Goal: Book appointment/travel/reservation

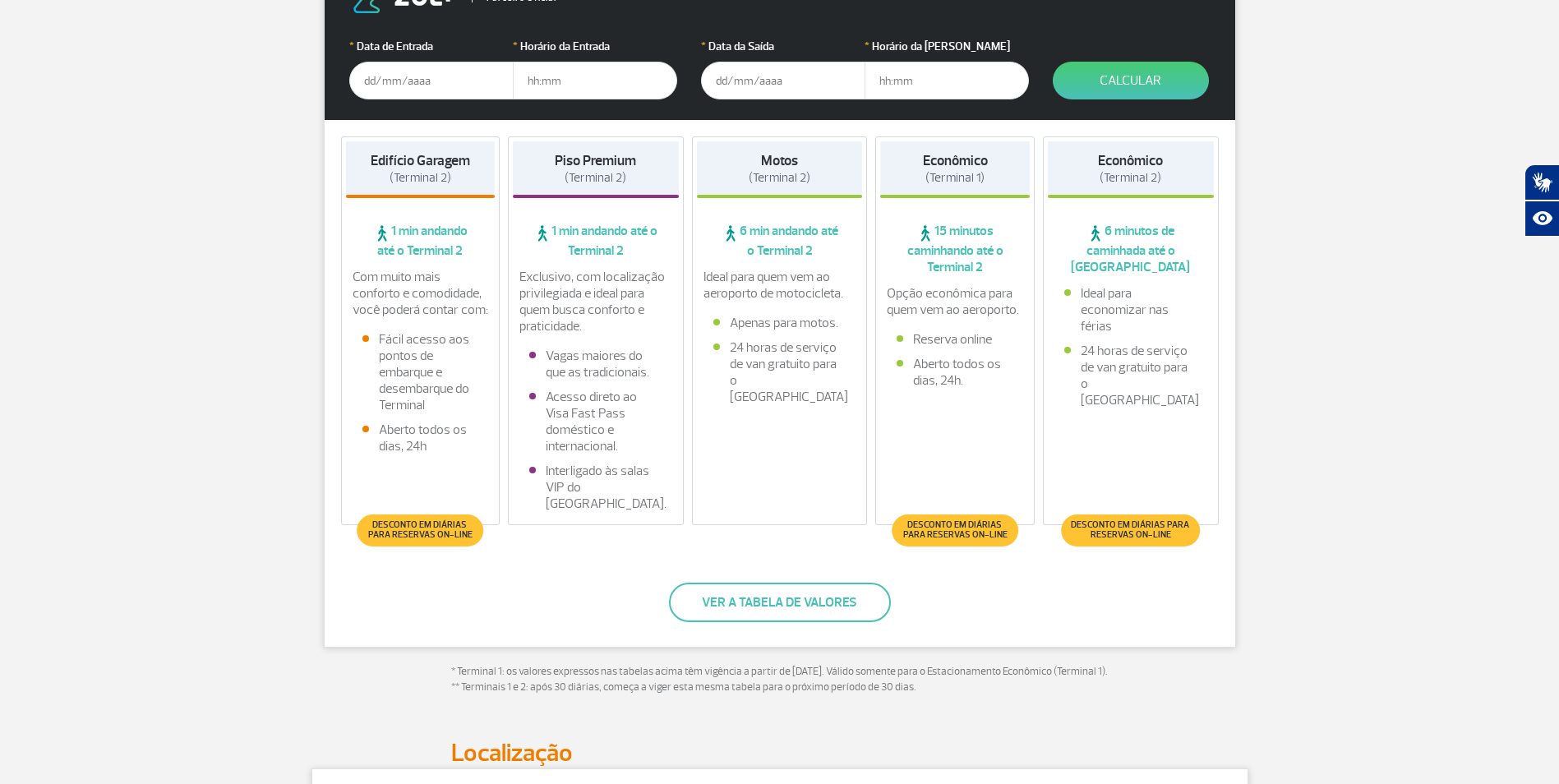
scroll to position [328, 0]
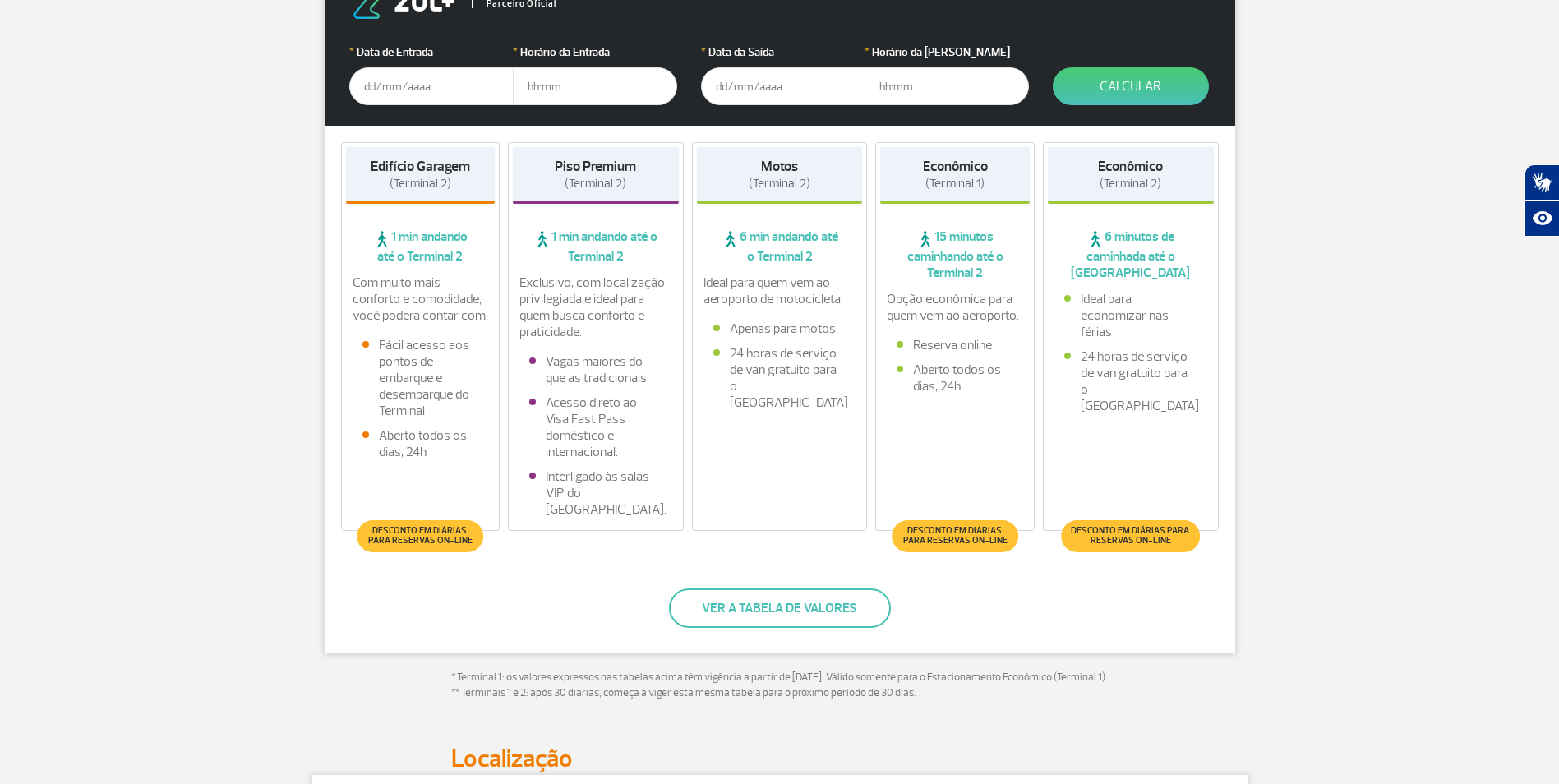
click at [414, 86] on input "text" at bounding box center [431, 86] width 164 height 38
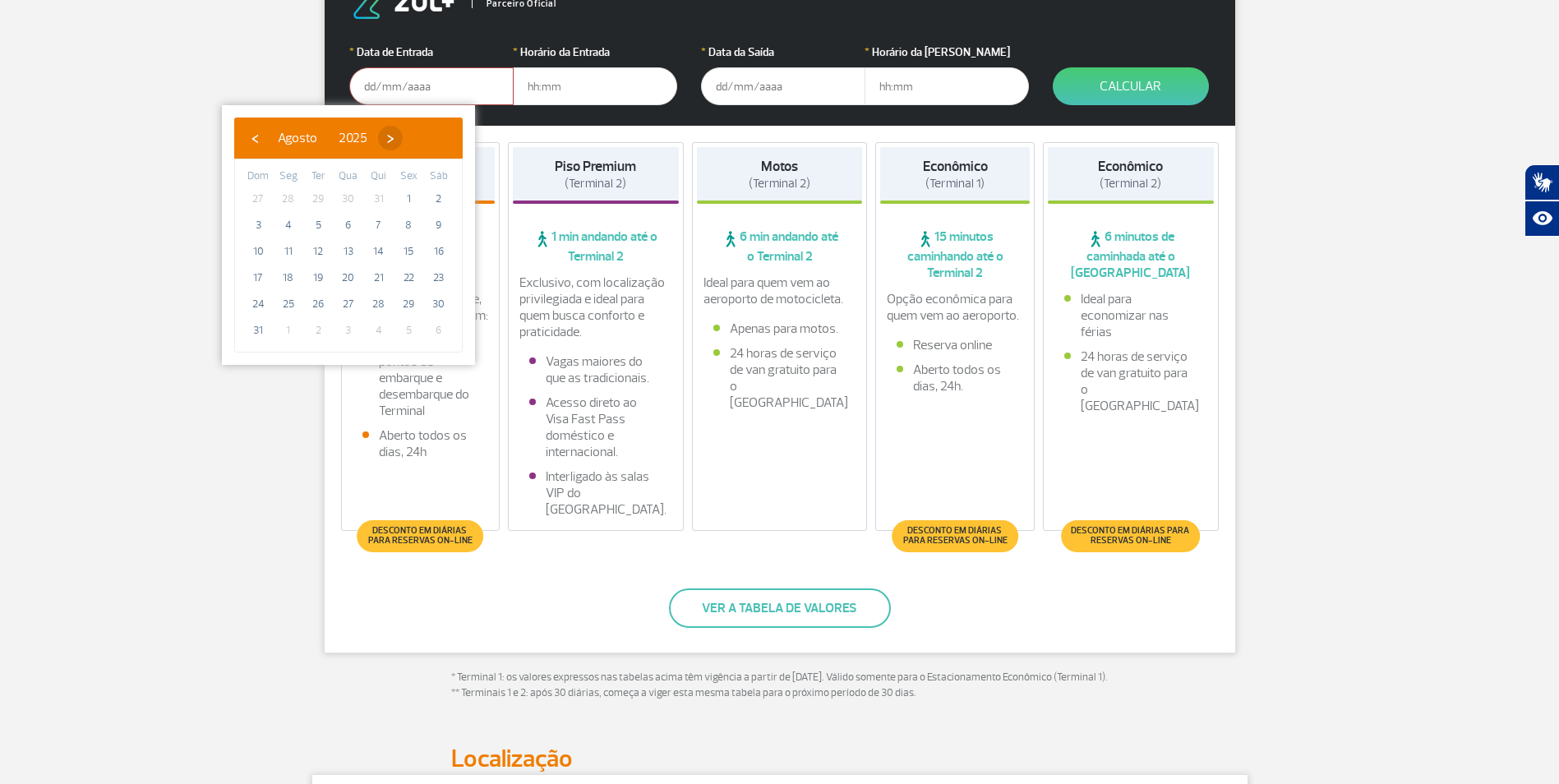
click at [403, 142] on span "›" at bounding box center [390, 138] width 25 height 25
click at [321, 254] on span "16" at bounding box center [318, 251] width 26 height 26
type input "[DATE]"
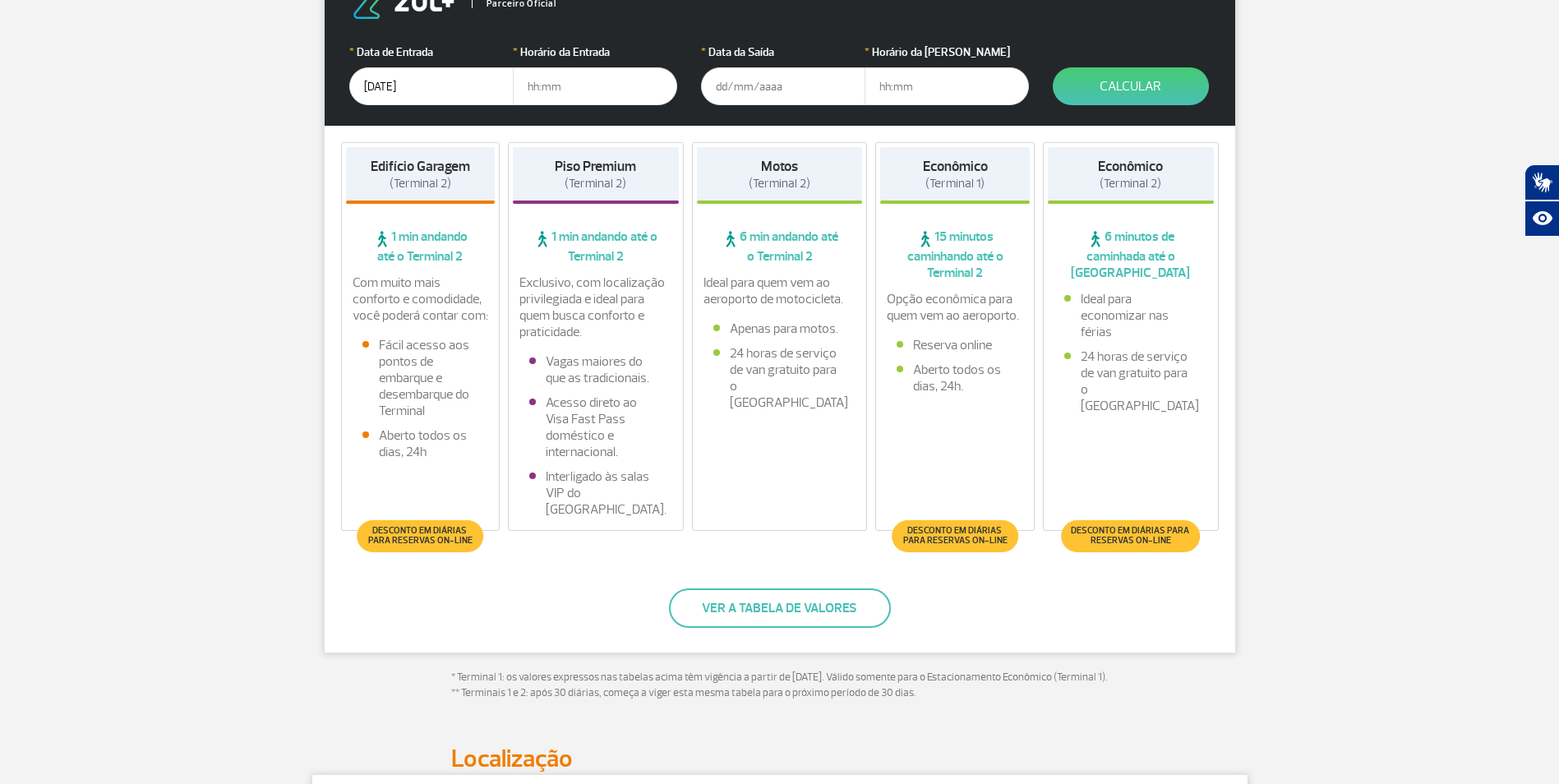
click at [570, 94] on input "text" at bounding box center [595, 86] width 164 height 38
type input "12:20"
click at [803, 90] on input "text" at bounding box center [783, 86] width 164 height 38
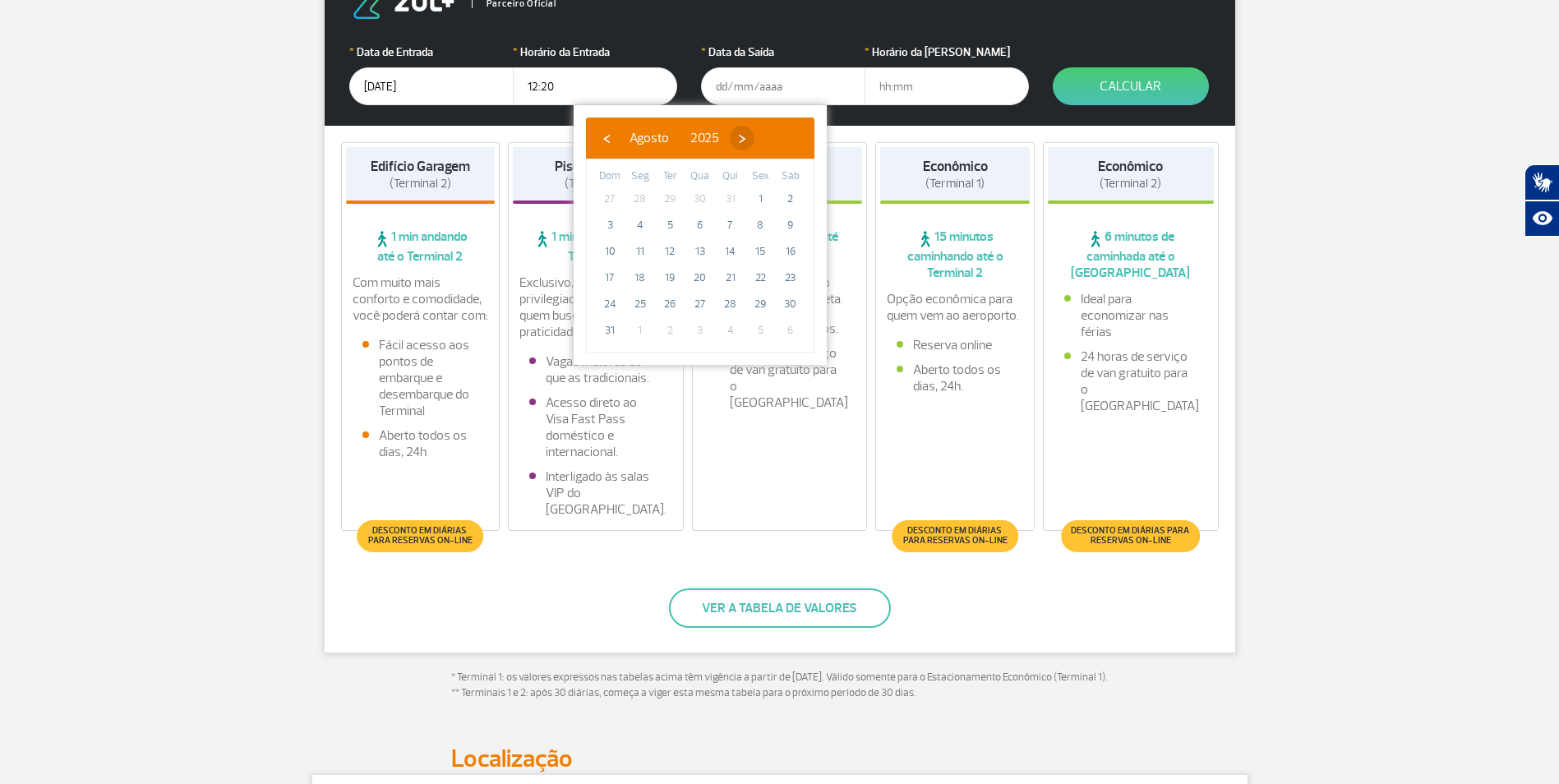
click at [754, 133] on span "›" at bounding box center [742, 138] width 25 height 25
click at [693, 279] on span "24" at bounding box center [700, 277] width 26 height 26
type input "[DATE]"
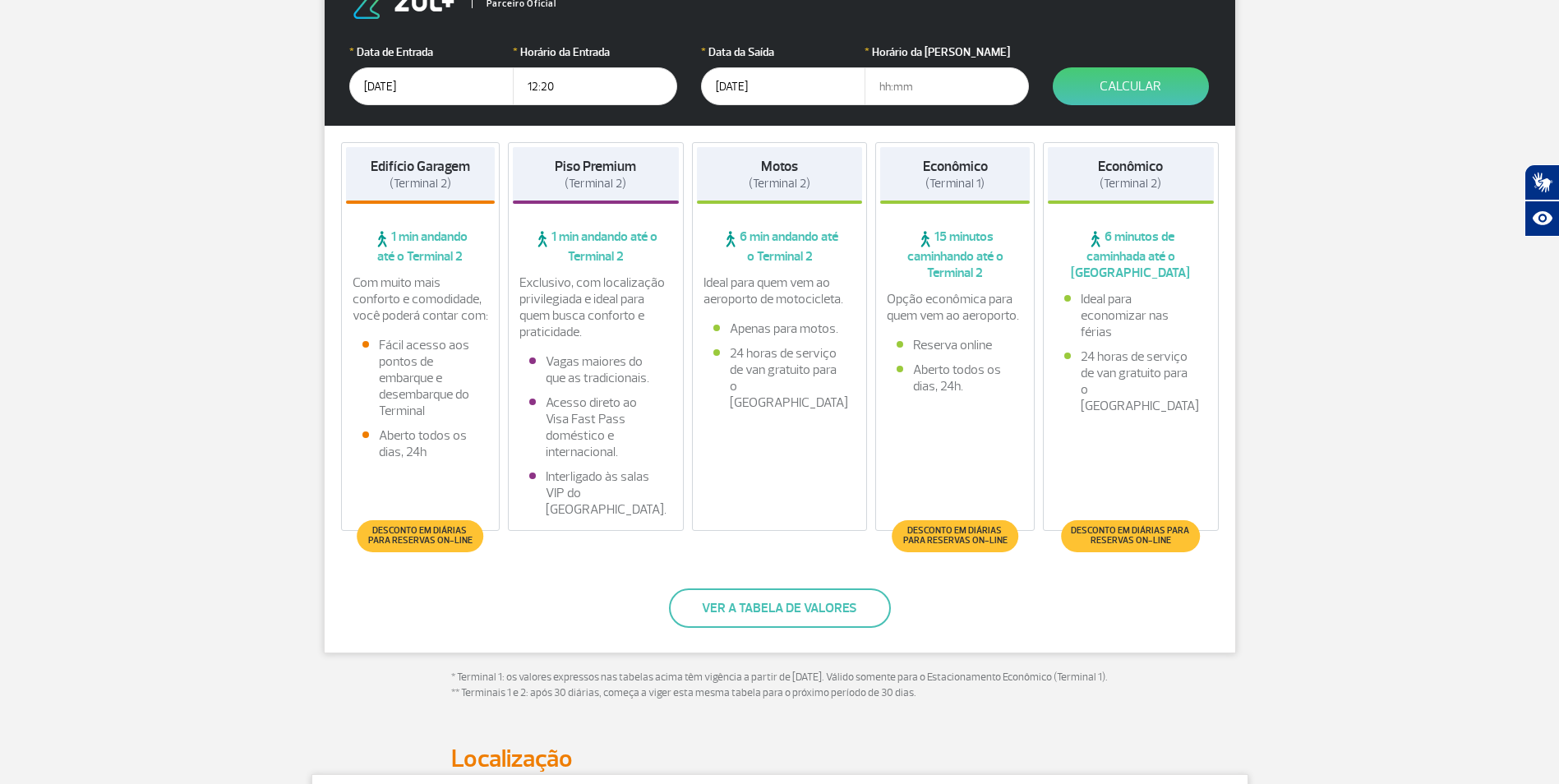
click at [924, 87] on input "text" at bounding box center [947, 86] width 164 height 38
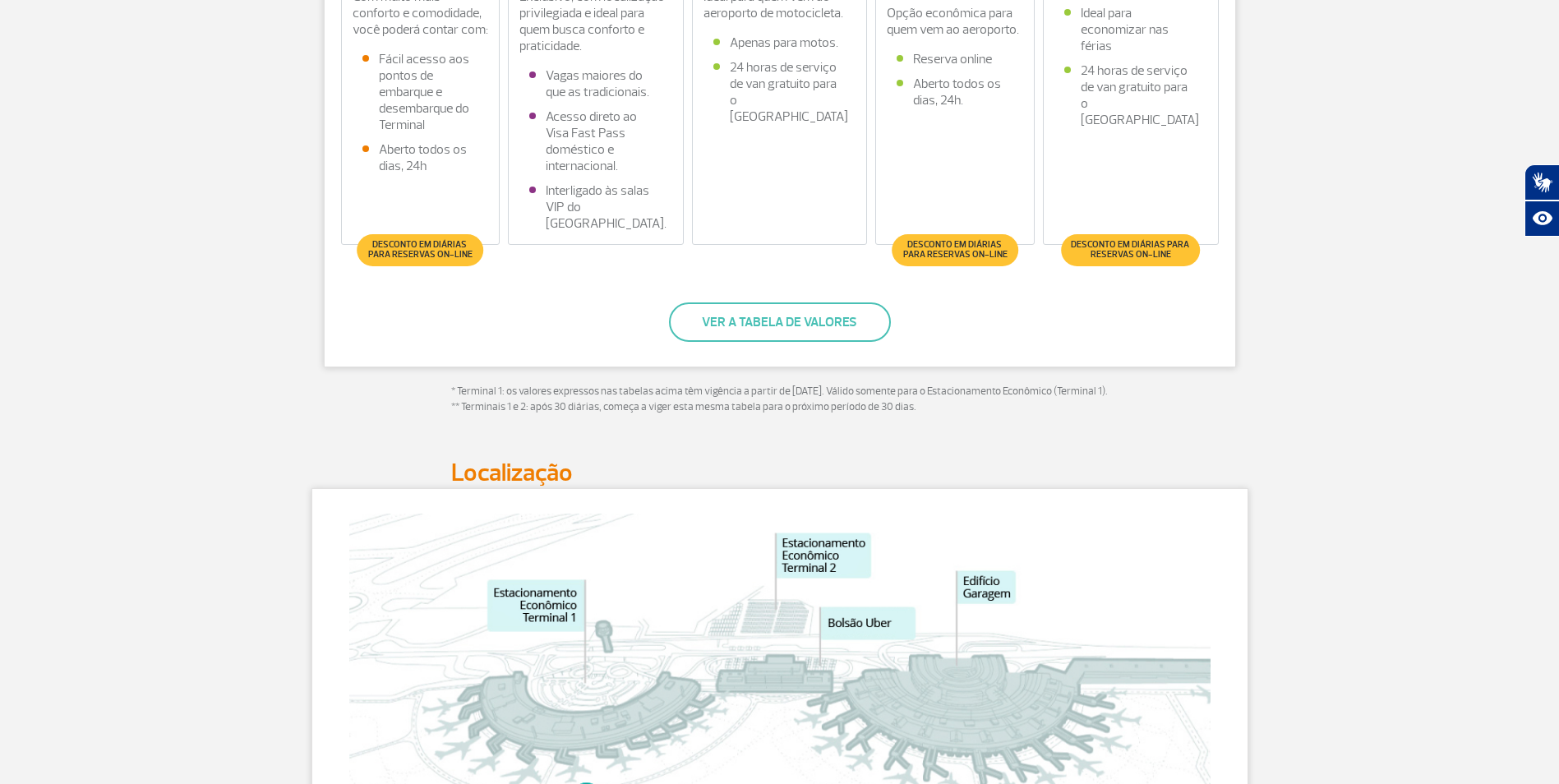
scroll to position [657, 0]
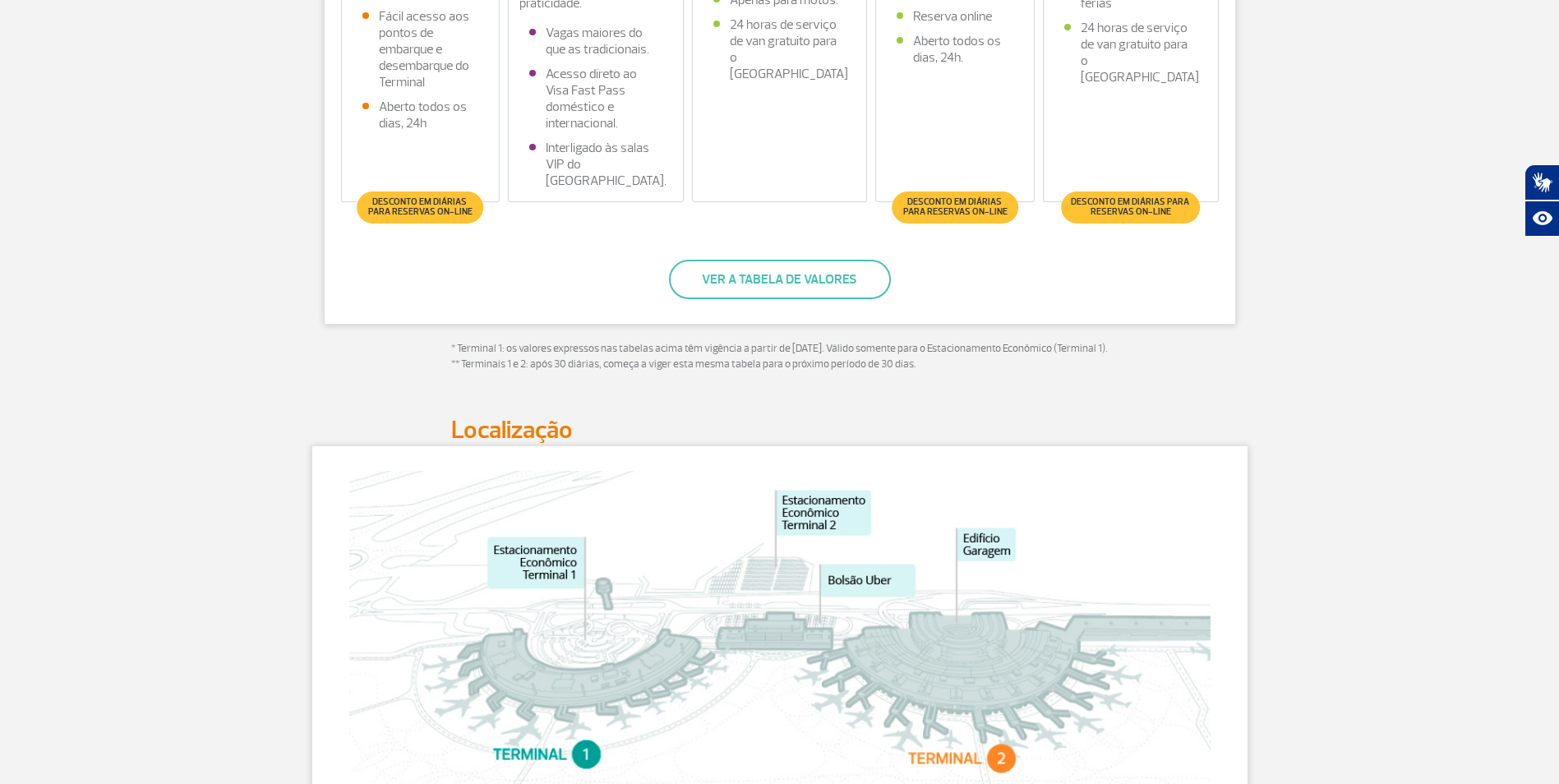
type input "22:19"
click at [779, 283] on button "Ver a tabela de valores" at bounding box center [780, 279] width 222 height 40
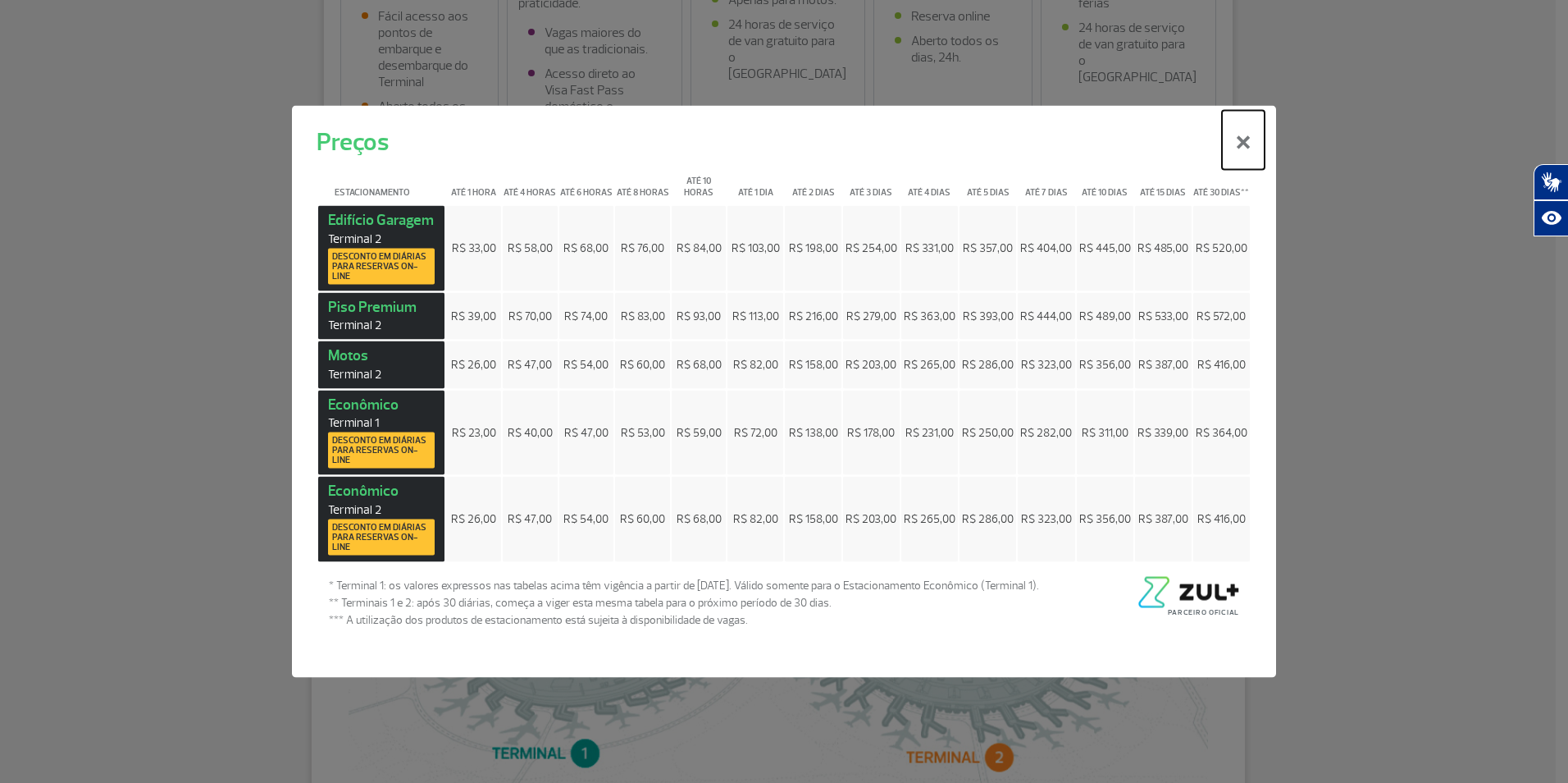
click at [1253, 148] on button "×" at bounding box center [1242, 140] width 42 height 59
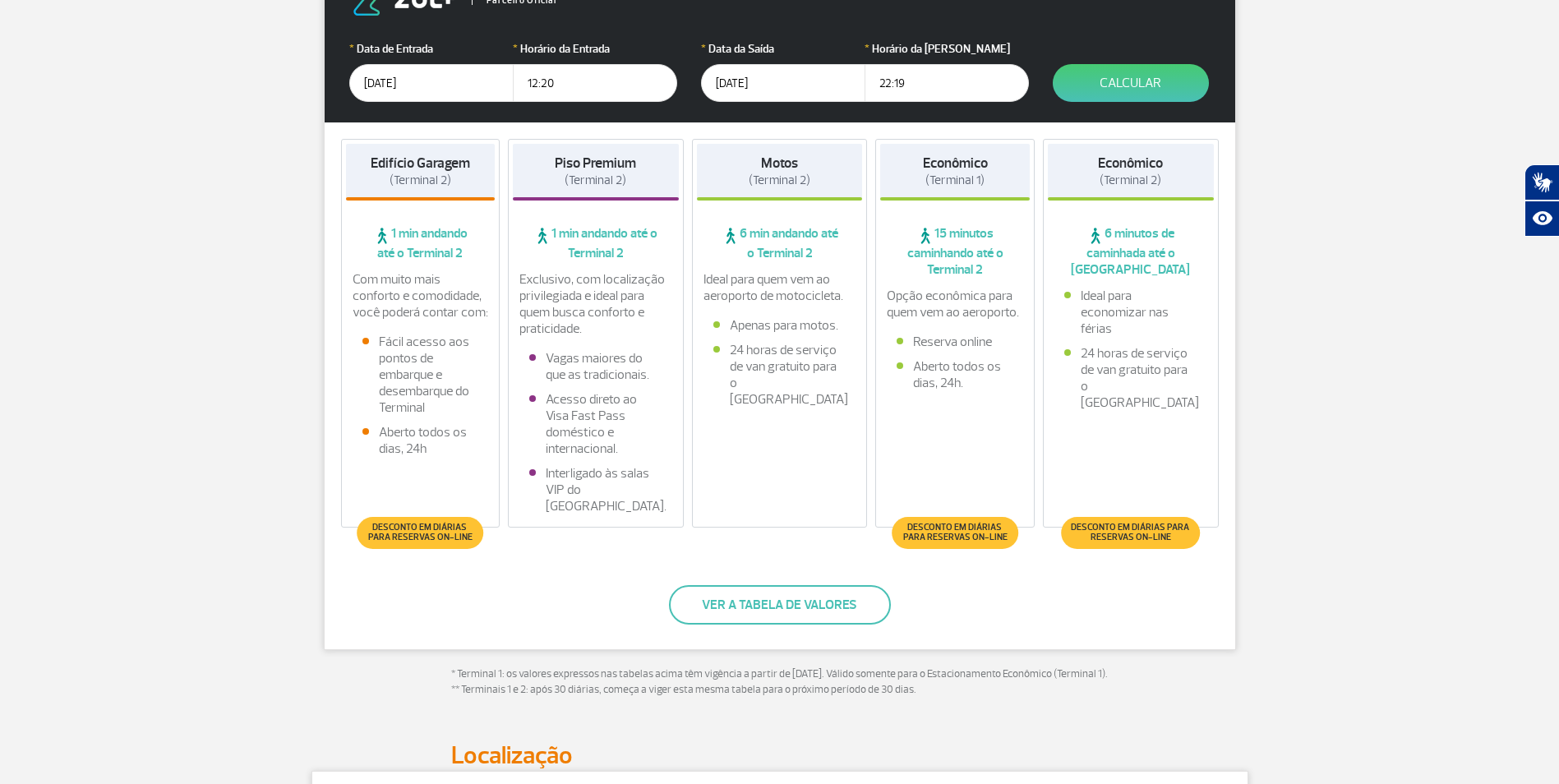
scroll to position [328, 0]
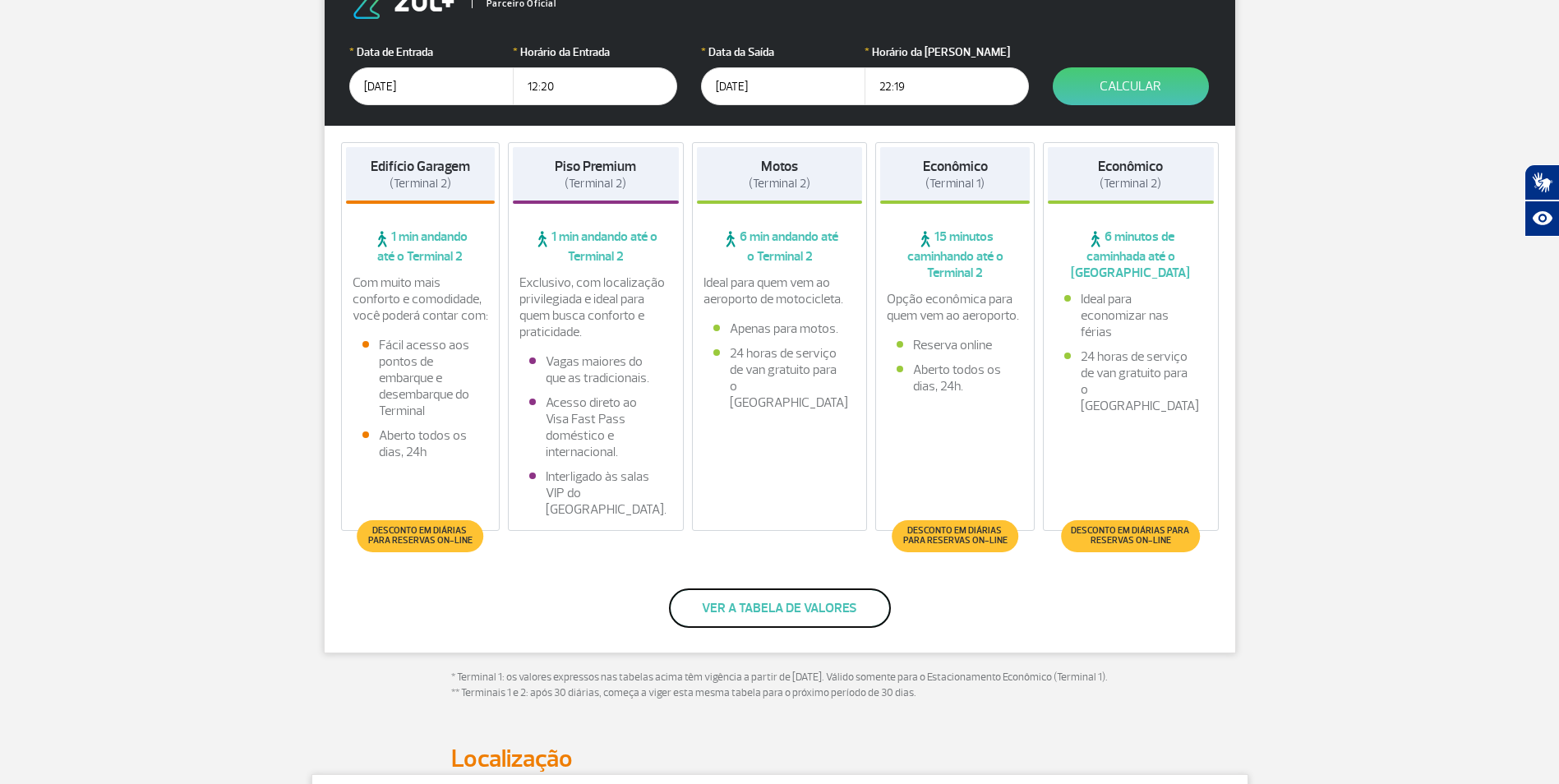
click at [789, 607] on button "Ver a tabela de valores" at bounding box center [780, 608] width 222 height 40
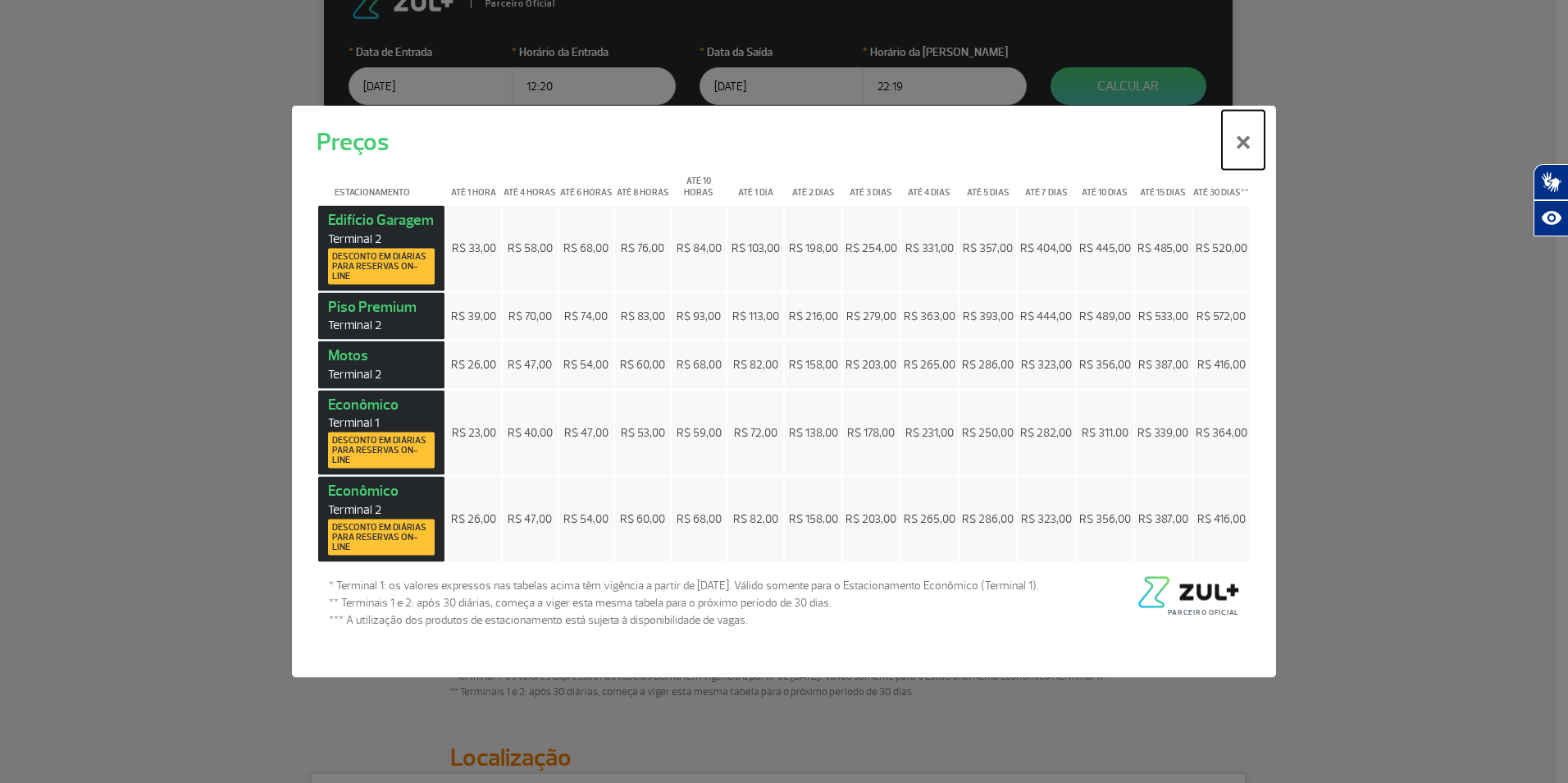
click at [1245, 141] on button "×" at bounding box center [1242, 140] width 42 height 59
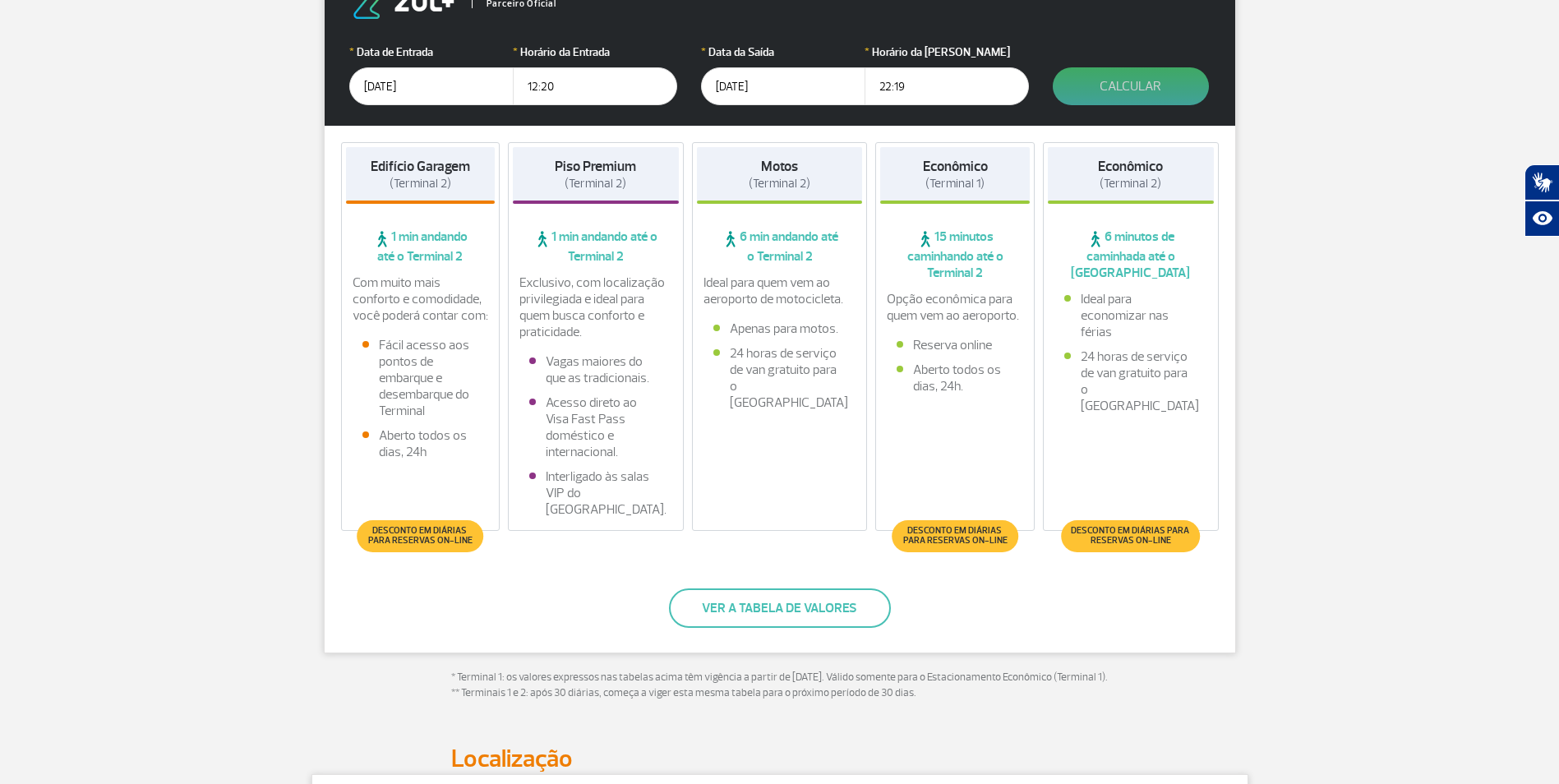
click at [1101, 79] on button "Calcular" at bounding box center [1130, 86] width 156 height 38
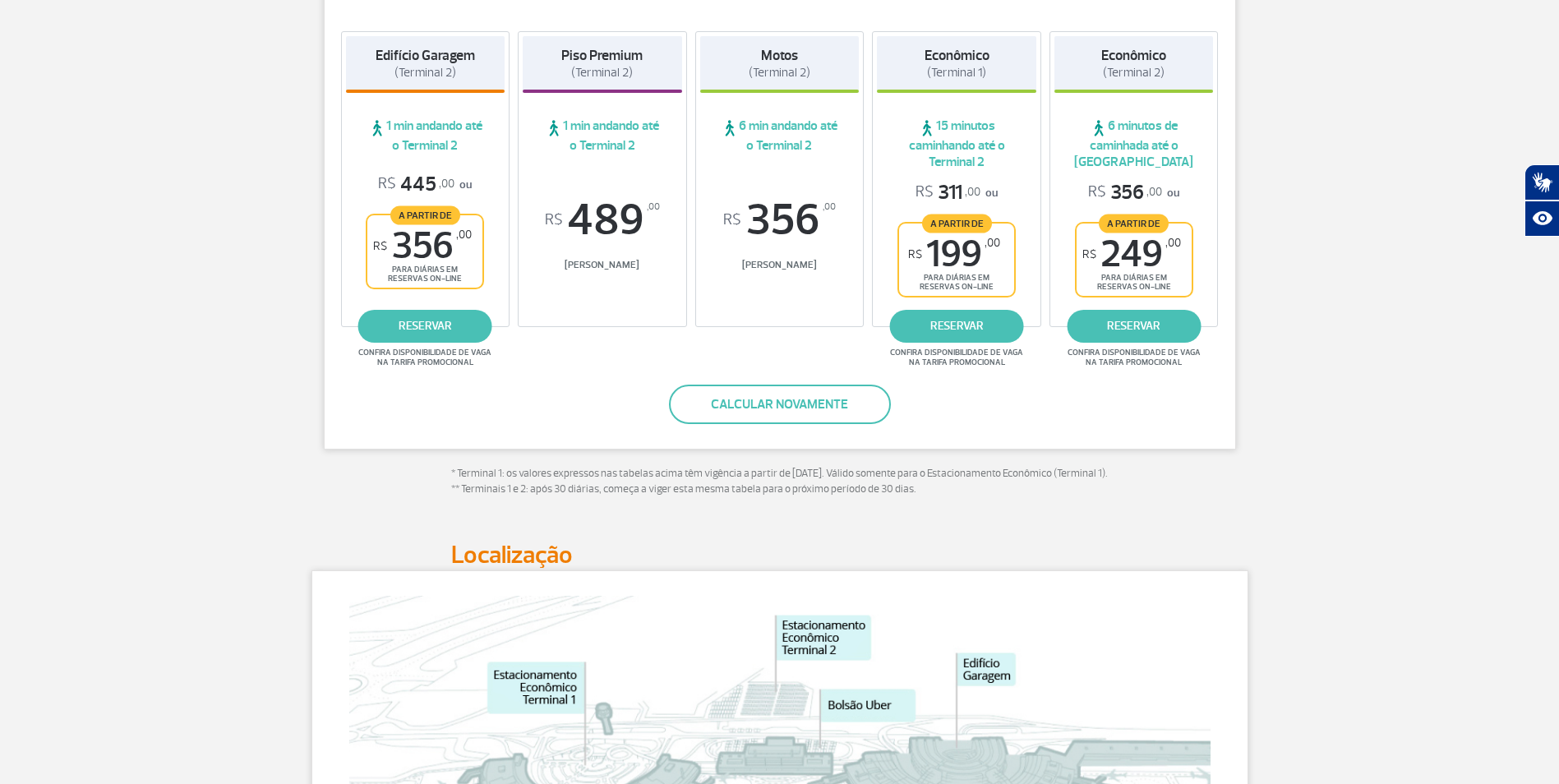
scroll to position [170, 0]
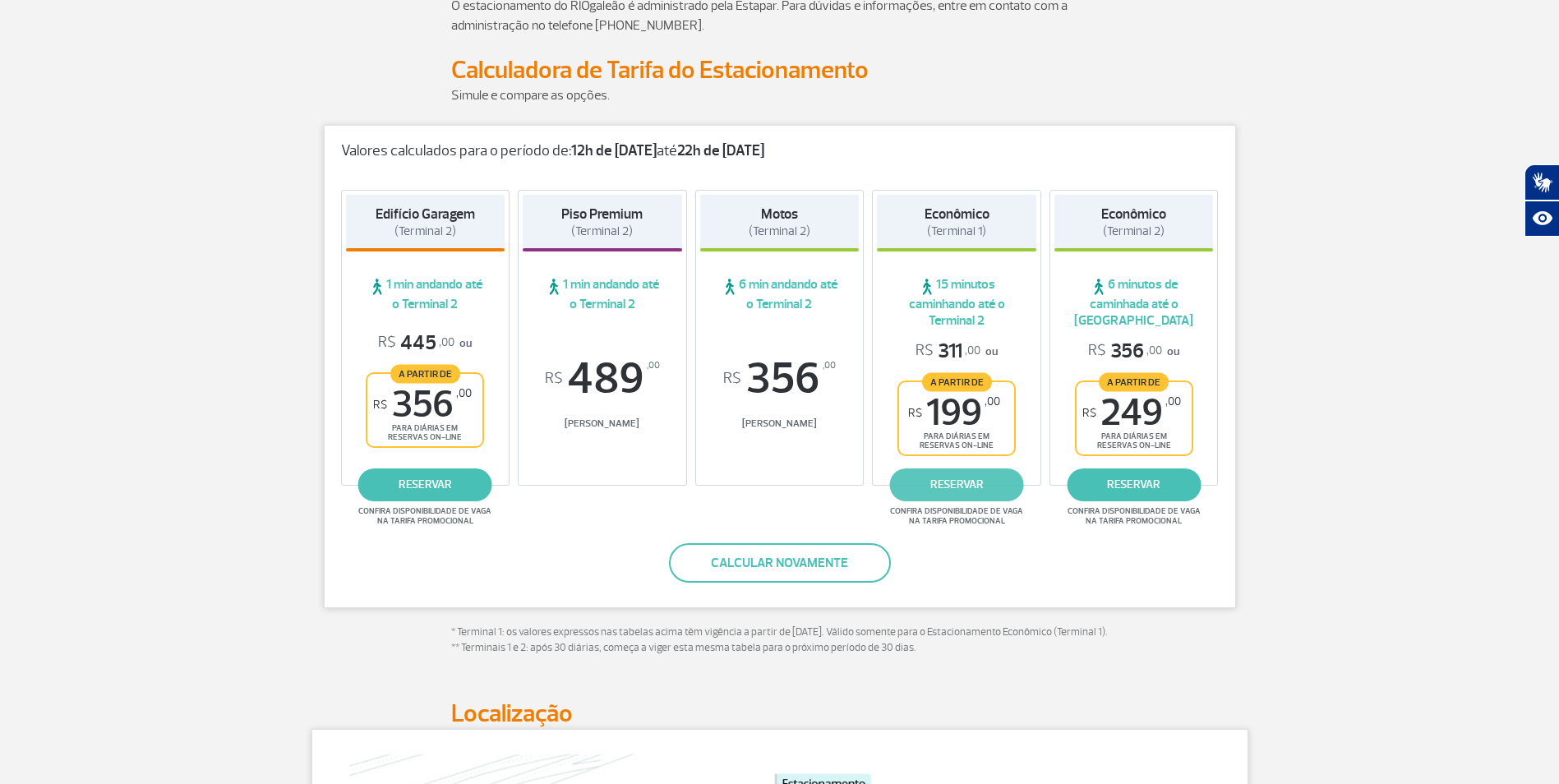
click at [964, 483] on link "reservar" at bounding box center [957, 484] width 134 height 33
click at [974, 492] on link "reservar" at bounding box center [957, 484] width 134 height 33
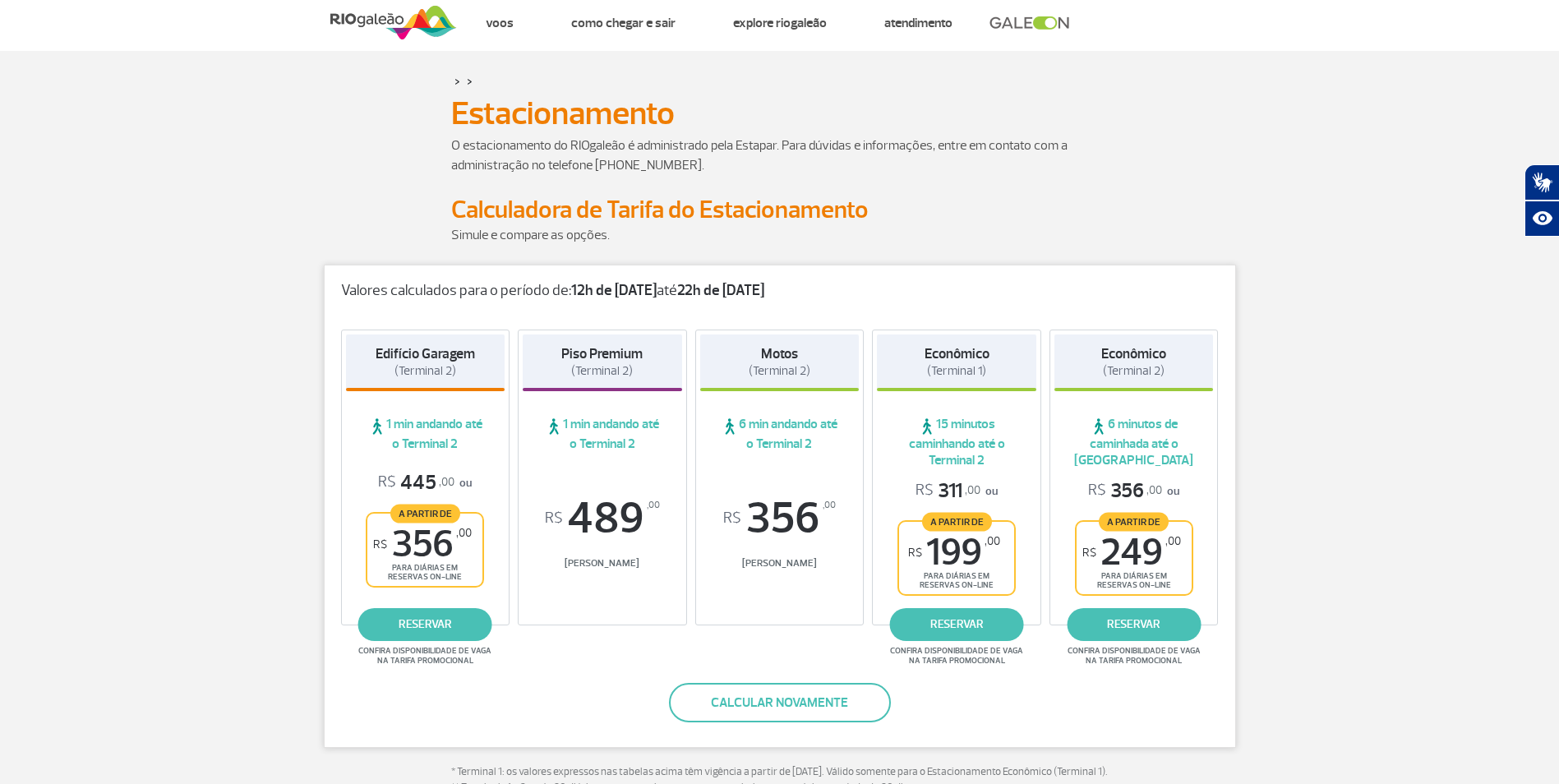
scroll to position [0, 0]
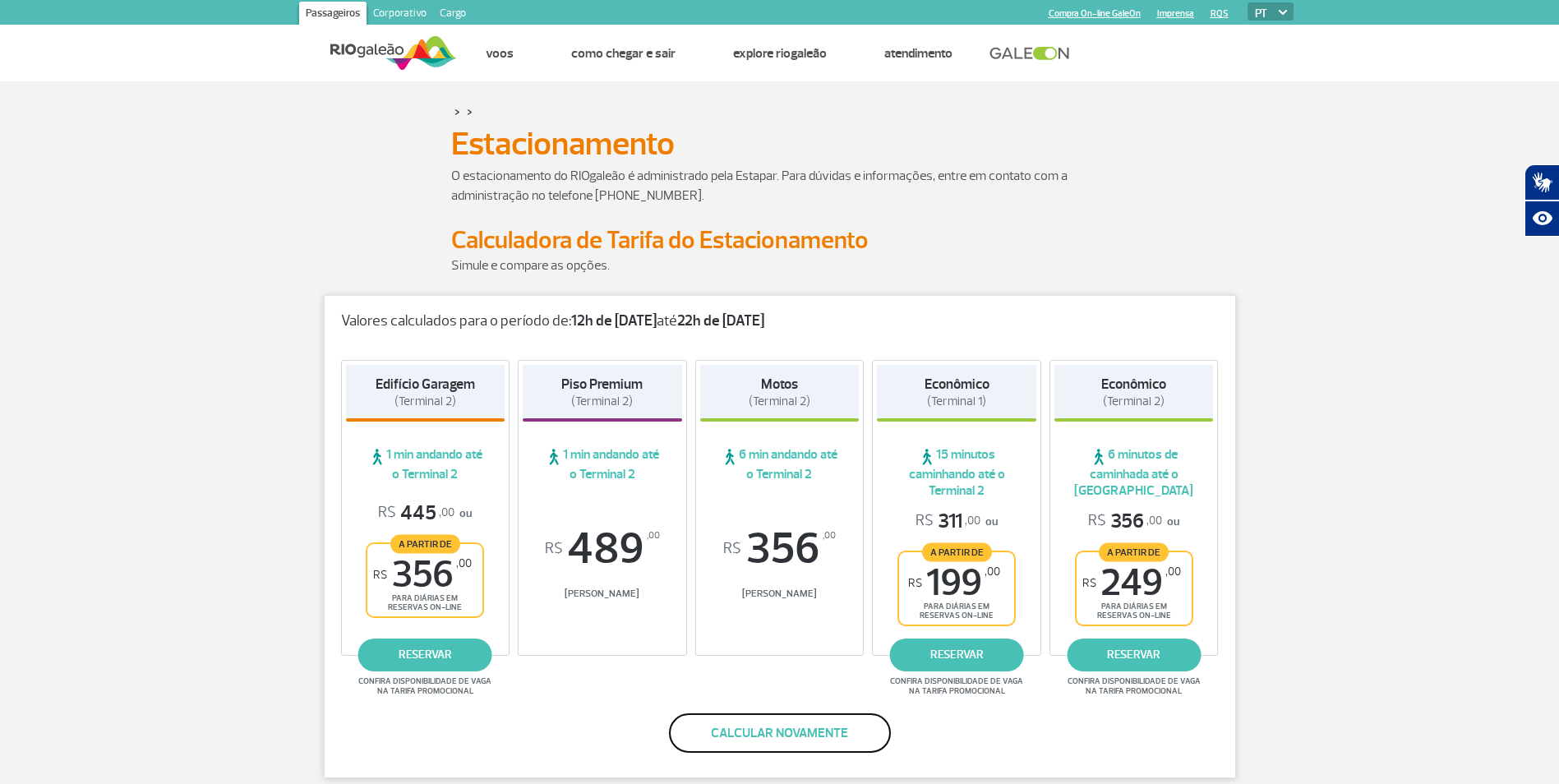
click at [854, 740] on button "Calcular novamente" at bounding box center [780, 733] width 222 height 40
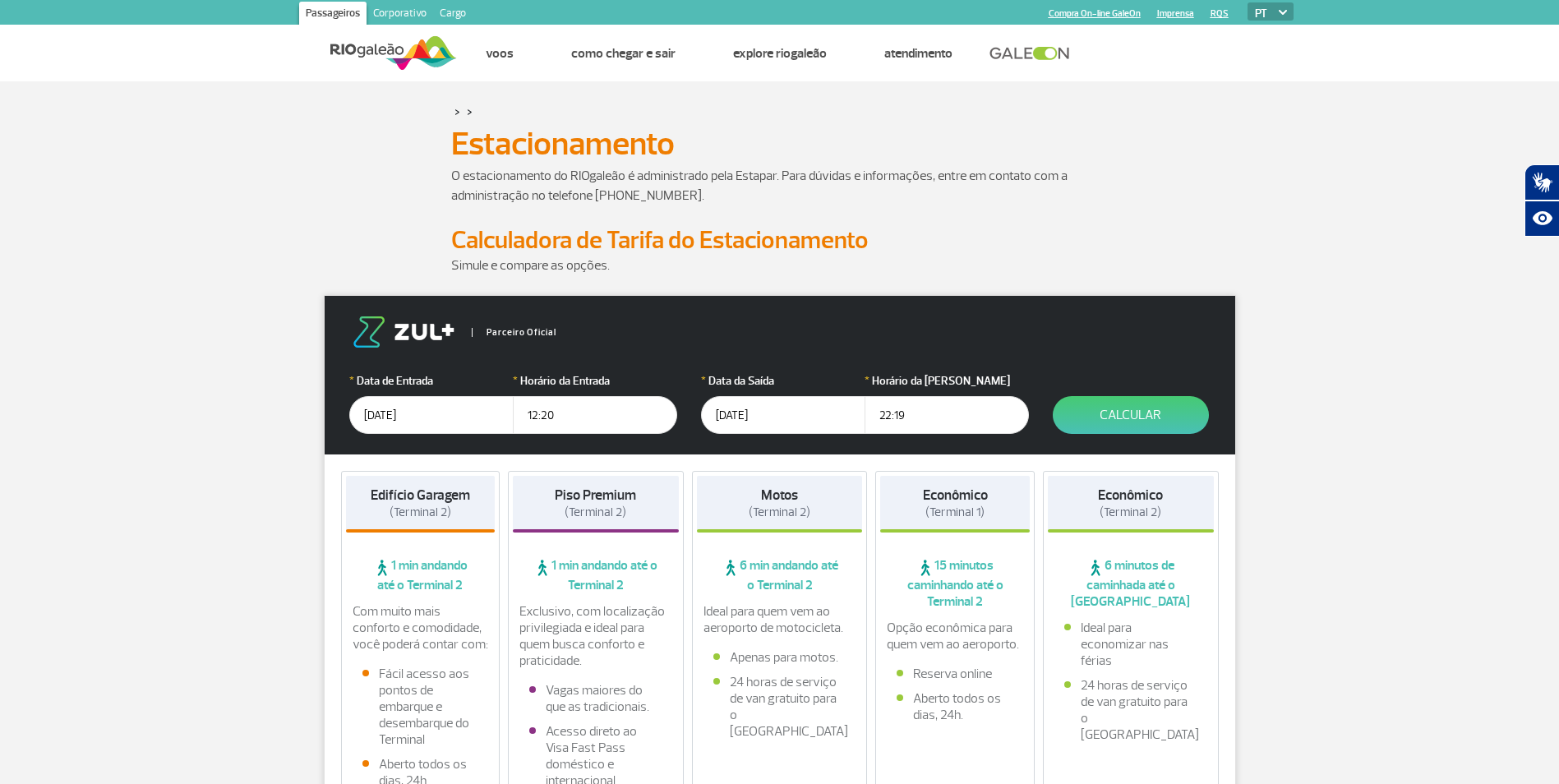
click at [890, 416] on input "22:19" at bounding box center [947, 415] width 164 height 38
type input "23:19"
click at [1140, 419] on button "Calcular" at bounding box center [1130, 415] width 156 height 38
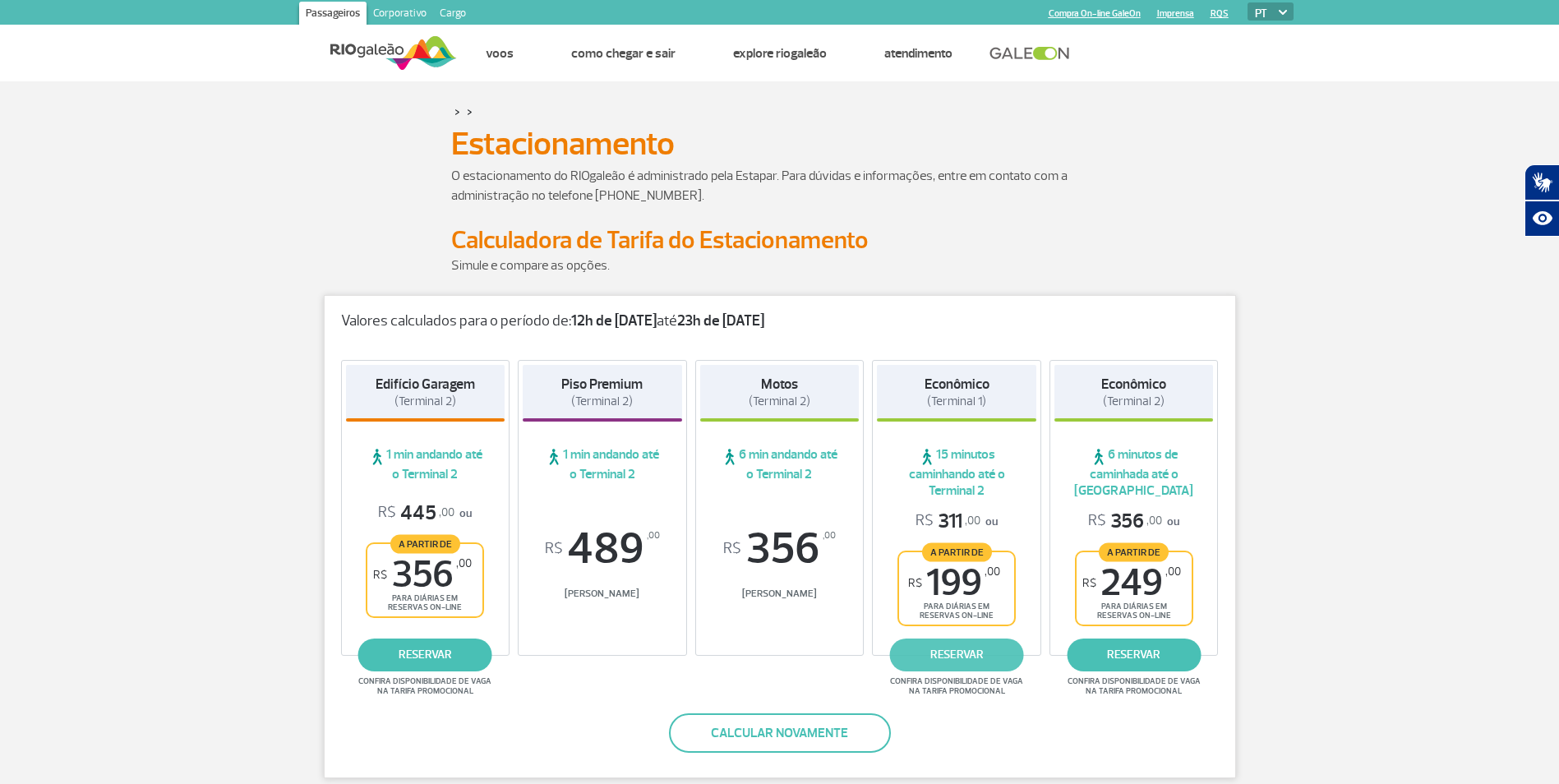
click at [983, 660] on link "reservar" at bounding box center [957, 654] width 134 height 33
